Goal: Task Accomplishment & Management: Use online tool/utility

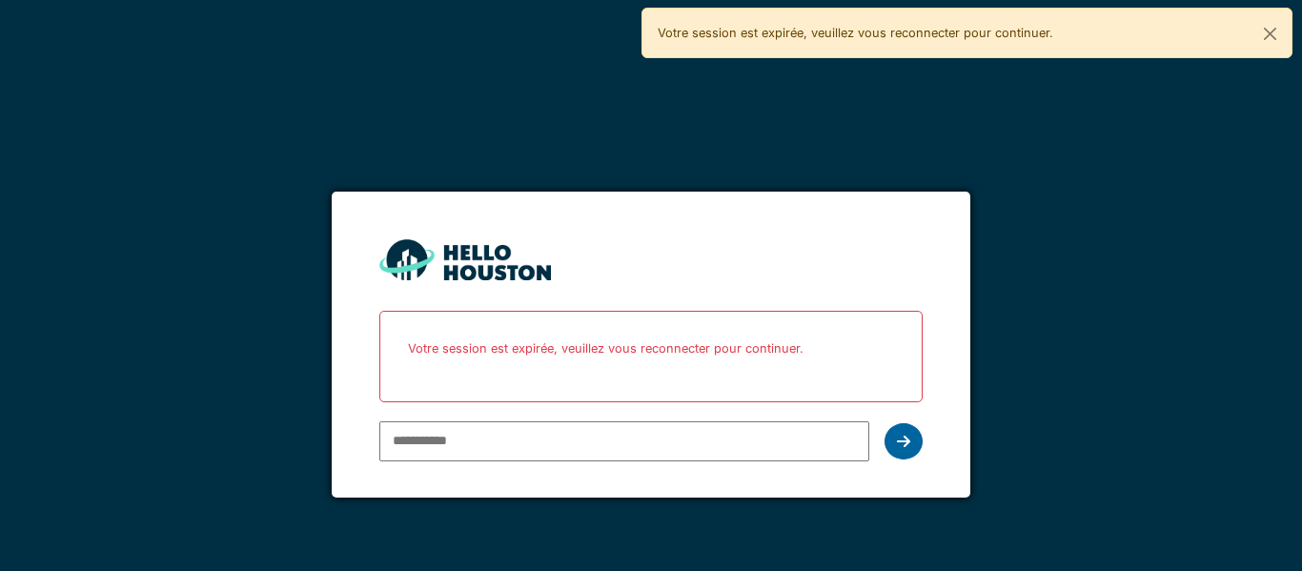
type input "**********"
click at [907, 450] on div at bounding box center [904, 441] width 38 height 36
